Goal: Task Accomplishment & Management: Use online tool/utility

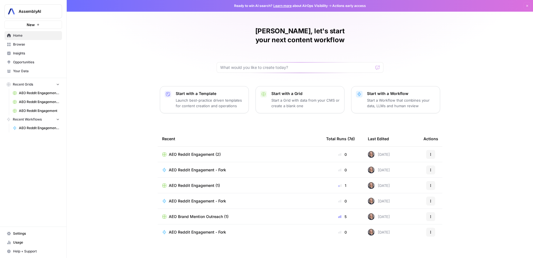
click at [31, 60] on span "Opportunities" at bounding box center [36, 62] width 46 height 5
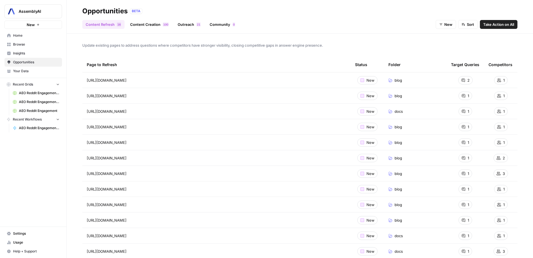
click at [221, 26] on link "Community 0" at bounding box center [222, 24] width 32 height 9
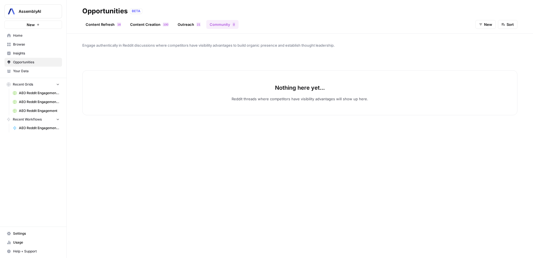
click at [186, 25] on link "Outreach 1 2" at bounding box center [189, 24] width 30 height 9
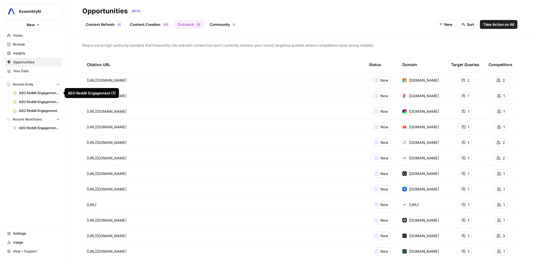
click at [24, 93] on span "AEO Reddit Engagement (1)" at bounding box center [39, 93] width 41 height 5
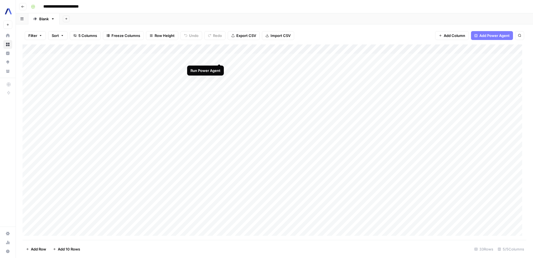
click at [218, 59] on div "Add Column" at bounding box center [274, 142] width 503 height 196
click at [189, 59] on div "Add Column" at bounding box center [274, 142] width 503 height 196
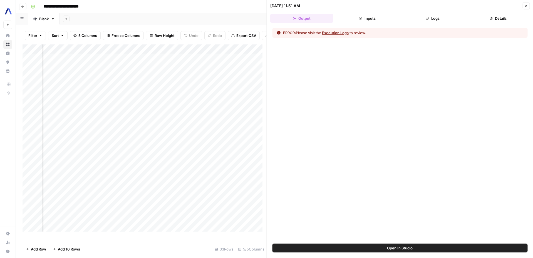
click at [335, 33] on button "Execution Logs" at bounding box center [335, 33] width 27 height 6
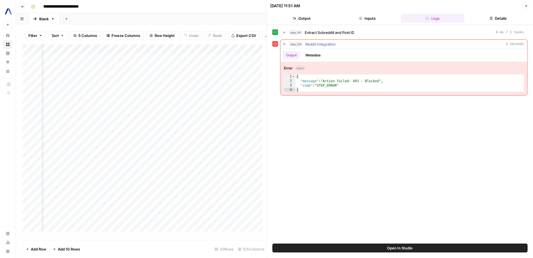
click at [355, 83] on div "{ "message" : "Action failed: 403 - Blocked" , "code" : "STEP_ERROR" }" at bounding box center [409, 87] width 228 height 27
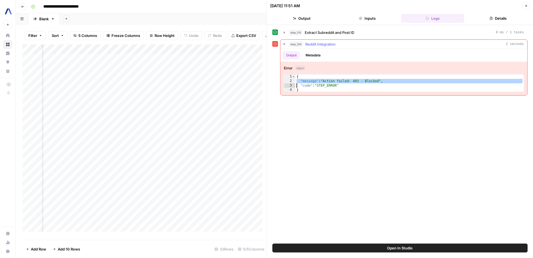
click at [340, 88] on div "{ "message" : "Action failed: 403 - Blocked" , "code" : "STEP_ERROR" }" at bounding box center [409, 87] width 228 height 27
type textarea "*"
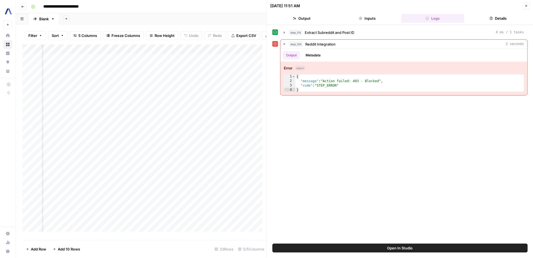
click at [301, 18] on button "Output" at bounding box center [301, 18] width 63 height 9
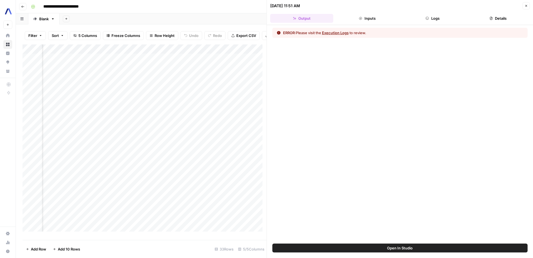
click at [492, 20] on button "Details" at bounding box center [497, 18] width 63 height 9
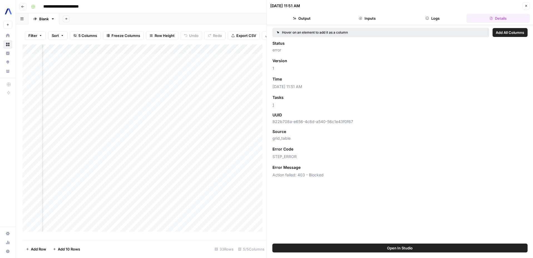
click at [528, 6] on button "Close" at bounding box center [525, 5] width 7 height 7
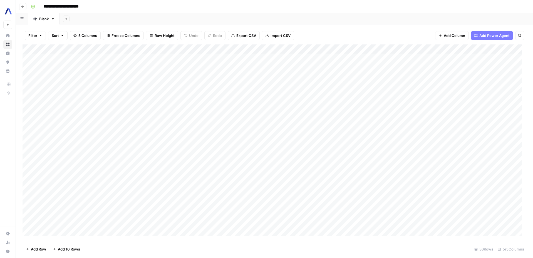
click at [186, 68] on div "Add Column" at bounding box center [274, 142] width 503 height 196
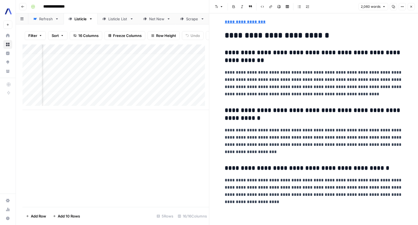
scroll to position [2234, 0]
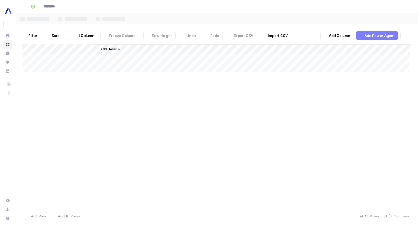
type input "**********"
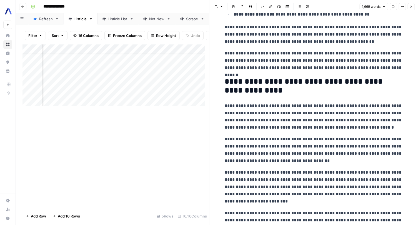
scroll to position [1562, 0]
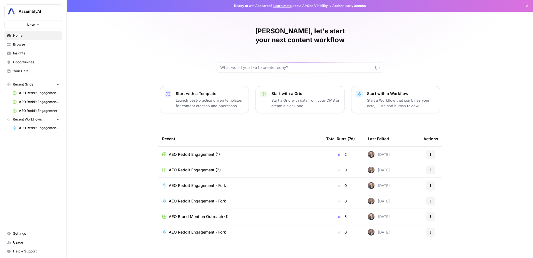
click at [26, 53] on span "Insights" at bounding box center [36, 53] width 46 height 5
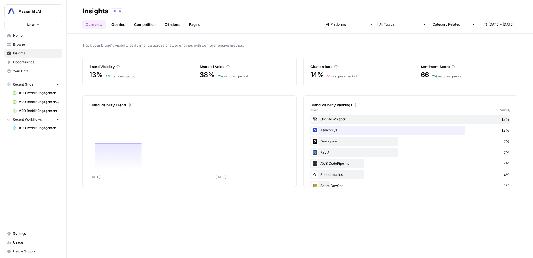
click at [35, 63] on span "Opportunities" at bounding box center [36, 62] width 46 height 5
